Goal: Information Seeking & Learning: Learn about a topic

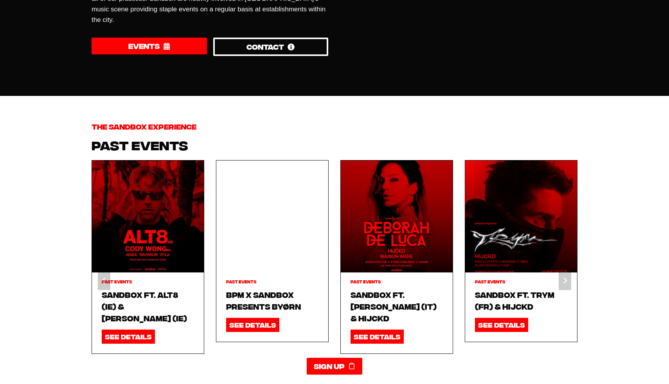
scroll to position [847, 0]
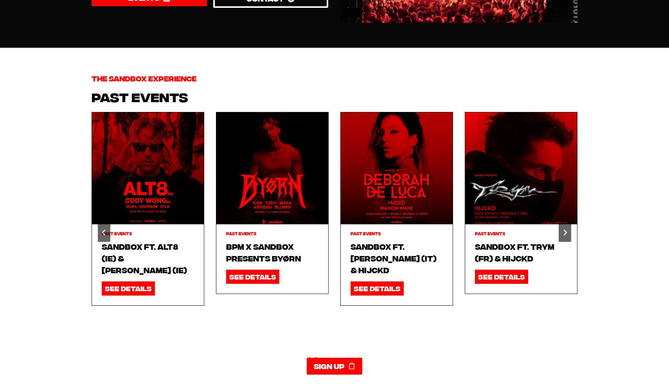
click at [315, 357] on button "Go to slide 2" at bounding box center [316, 359] width 4 height 4
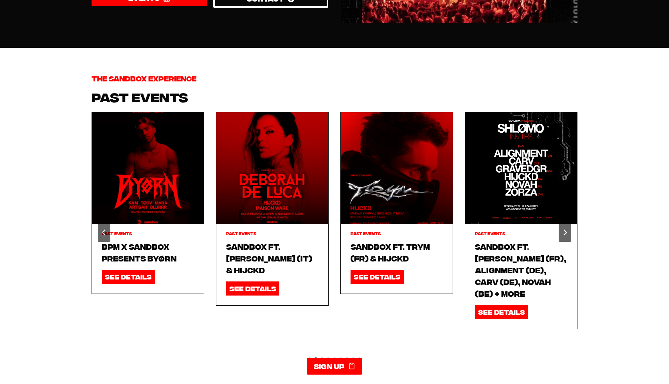
click at [511, 246] on link "Sandbox ft. [PERSON_NAME] (FR), Alignment (DE), Carv (DE), Novah (BE) + more" at bounding box center [521, 269] width 92 height 59
click at [566, 229] on icon "Next slide" at bounding box center [565, 232] width 6 height 6
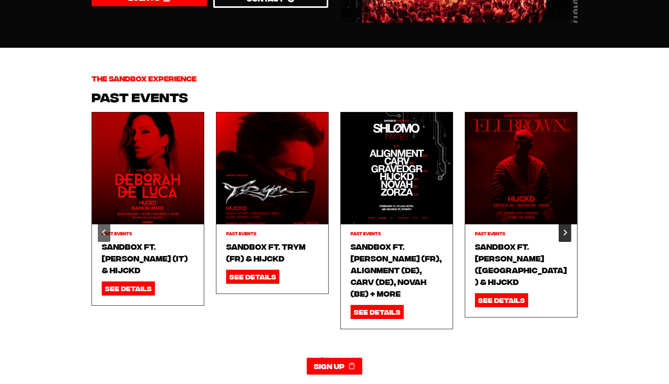
click at [566, 229] on icon "Next slide" at bounding box center [565, 232] width 6 height 6
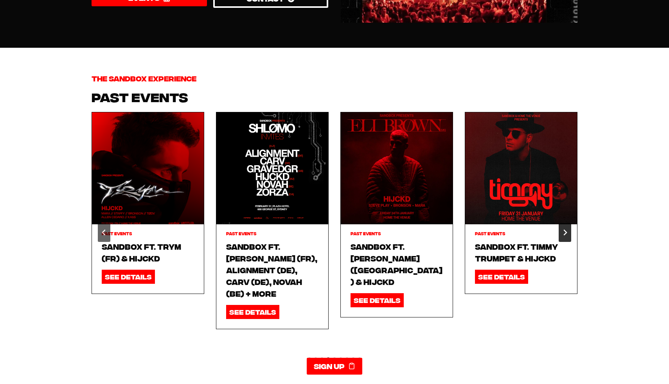
click at [566, 229] on icon "Next slide" at bounding box center [565, 232] width 6 height 6
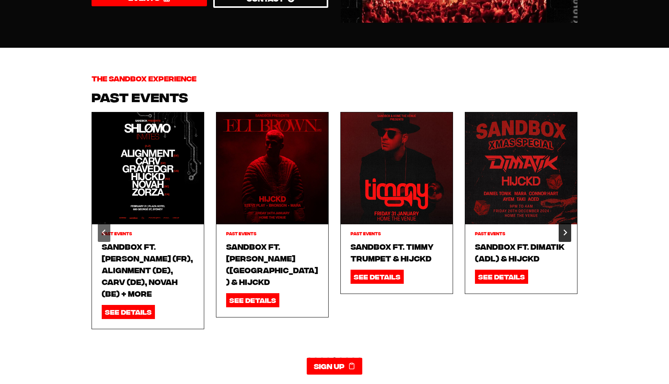
click at [566, 229] on icon "Next slide" at bounding box center [565, 232] width 6 height 6
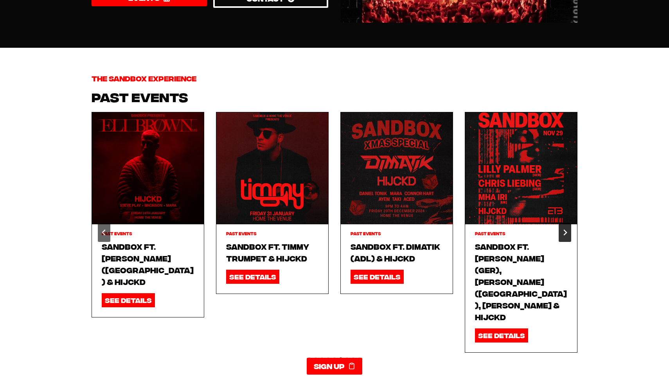
click at [565, 229] on icon "Next slide" at bounding box center [565, 232] width 6 height 6
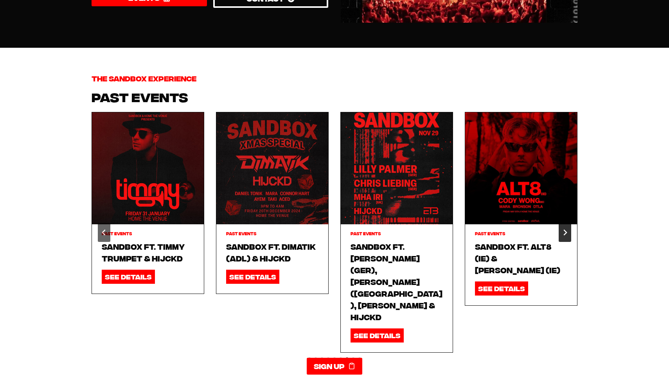
click at [565, 229] on icon "Next slide" at bounding box center [565, 232] width 6 height 6
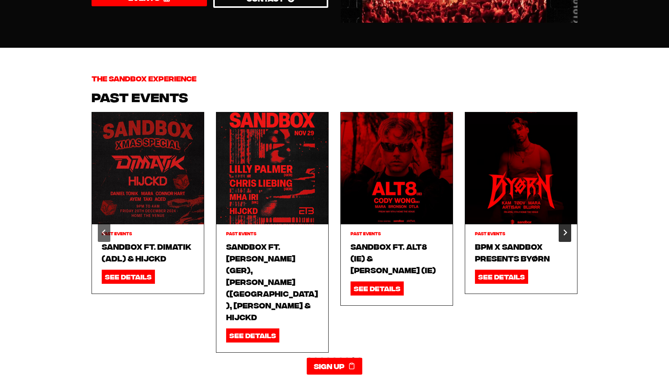
click at [565, 229] on icon "Next slide" at bounding box center [565, 232] width 6 height 6
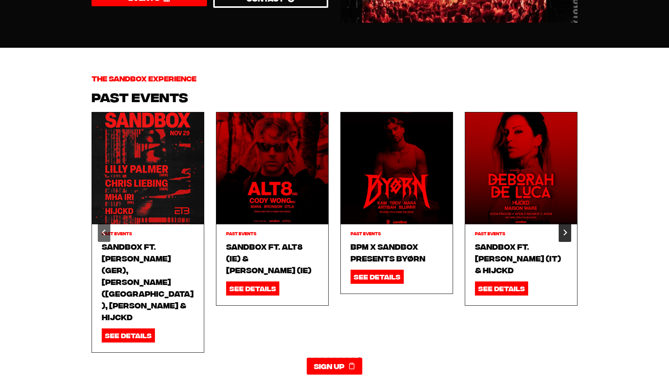
click at [565, 229] on icon "Next slide" at bounding box center [565, 232] width 6 height 6
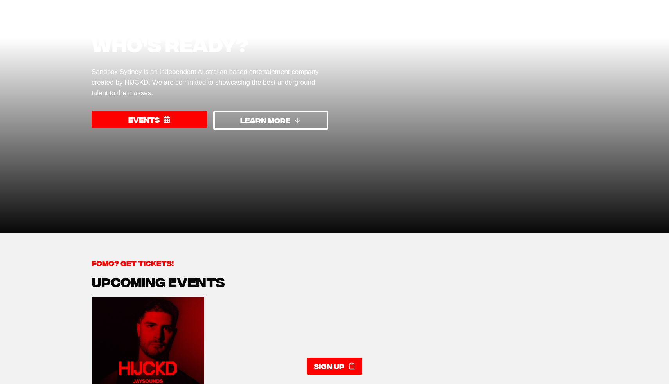
scroll to position [0, 0]
